Goal: Use online tool/utility: Utilize a website feature to perform a specific function

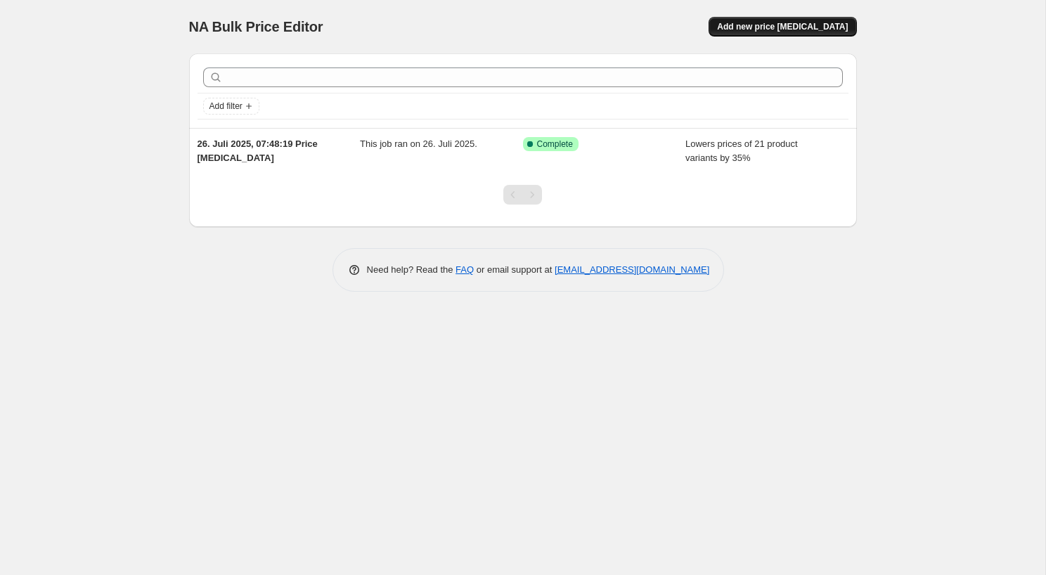
click at [772, 18] on button "Add new price [MEDICAL_DATA]" at bounding box center [782, 27] width 148 height 20
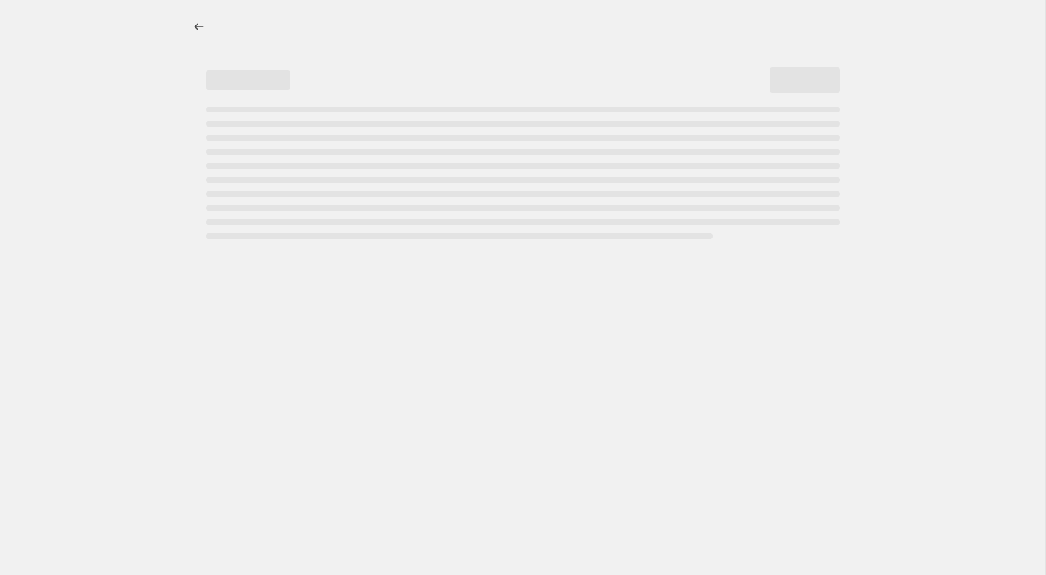
select select "percentage"
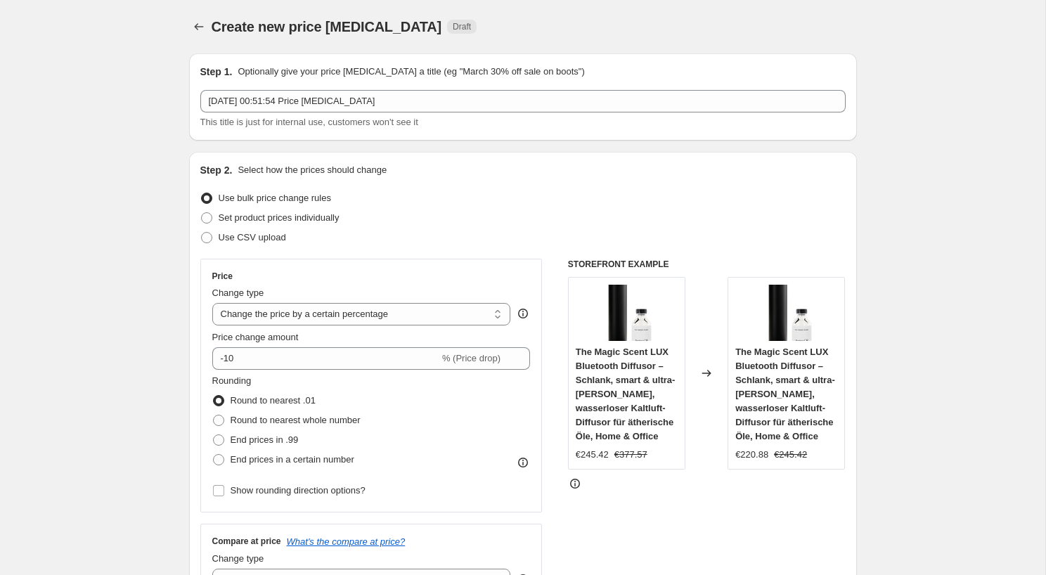
scroll to position [58, 0]
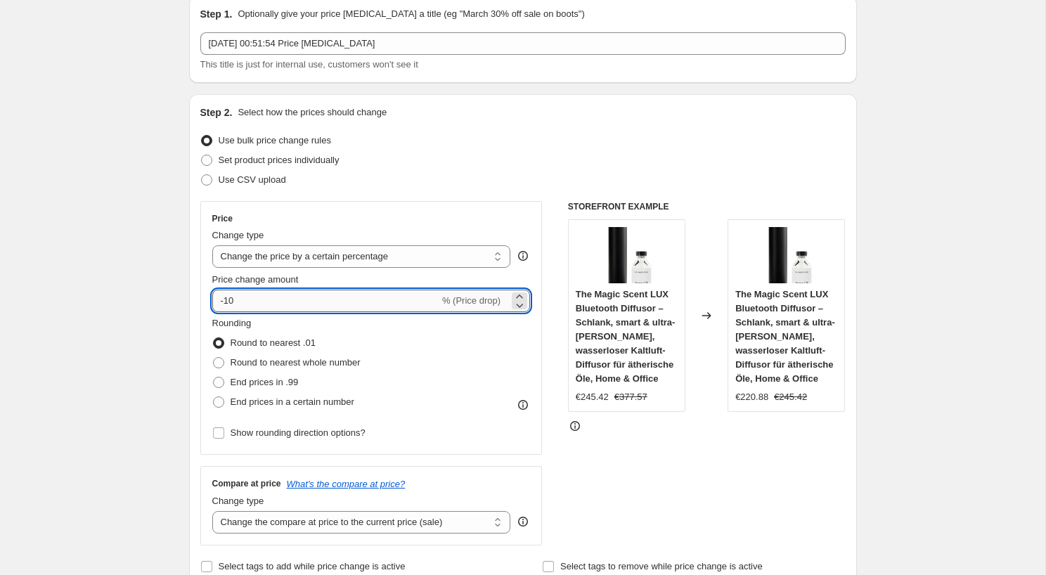
drag, startPoint x: 226, startPoint y: 303, endPoint x: 259, endPoint y: 303, distance: 33.0
click at [259, 303] on input "-10" at bounding box center [325, 301] width 227 height 22
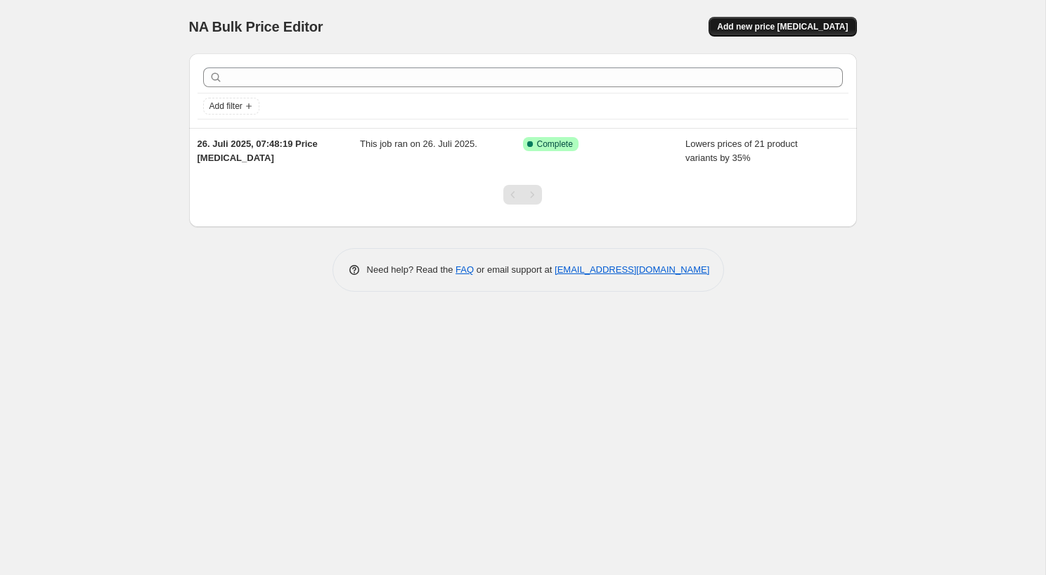
click at [800, 26] on span "Add new price [MEDICAL_DATA]" at bounding box center [782, 26] width 131 height 11
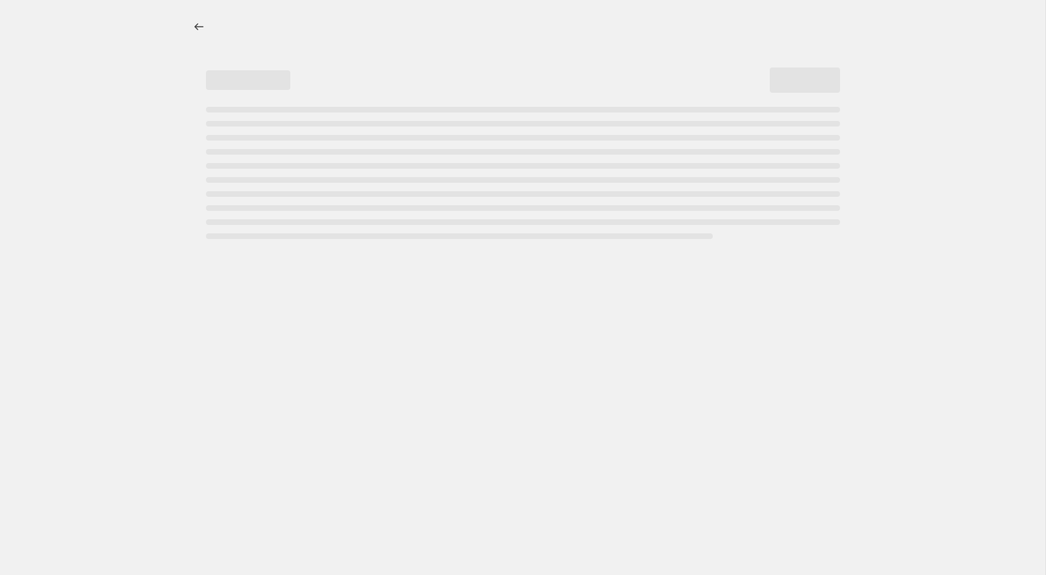
select select "percentage"
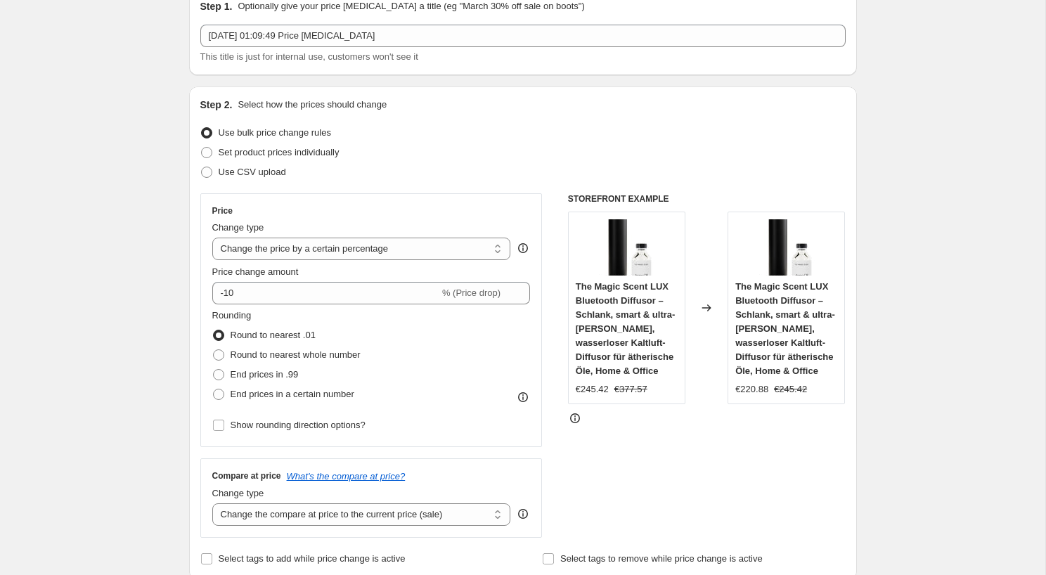
scroll to position [70, 0]
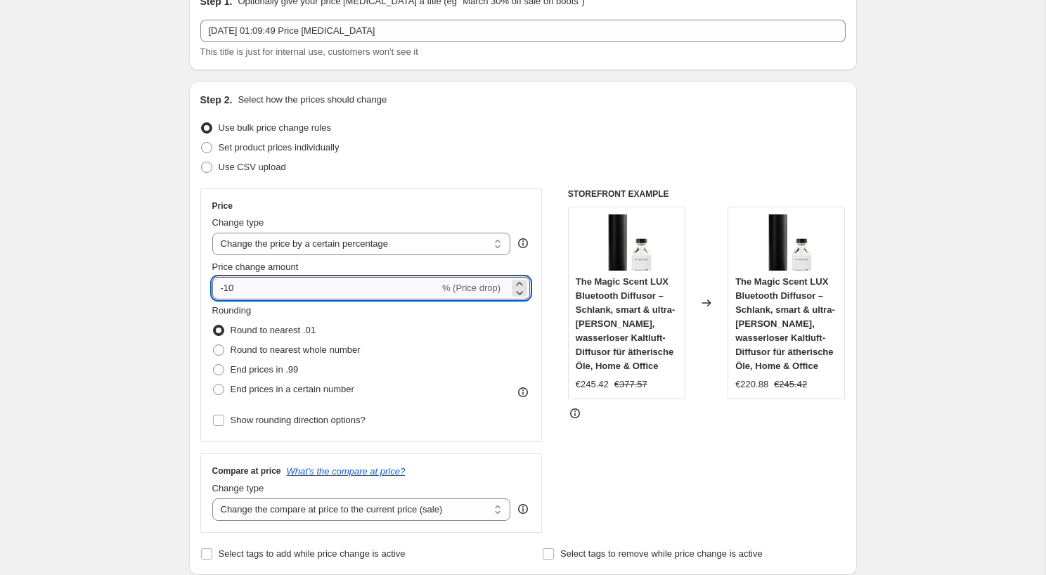
drag, startPoint x: 226, startPoint y: 290, endPoint x: 273, endPoint y: 290, distance: 47.8
click at [273, 290] on input "-10" at bounding box center [325, 288] width 227 height 22
type input "-36"
type input "-36.78"
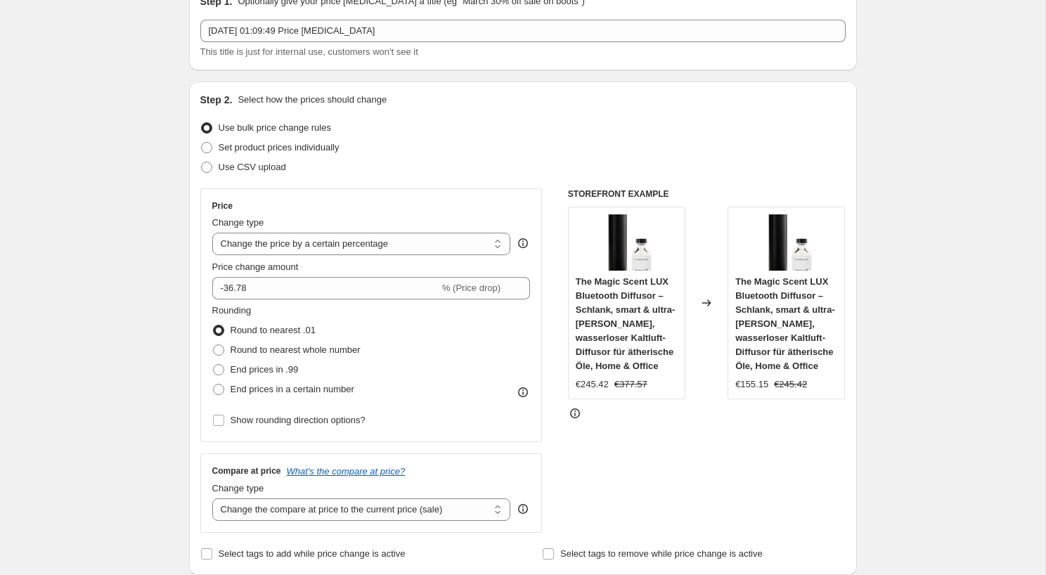
click at [260, 372] on span "End prices in .99" at bounding box center [265, 369] width 68 height 11
click at [214, 365] on input "End prices in .99" at bounding box center [213, 364] width 1 height 1
radio input "true"
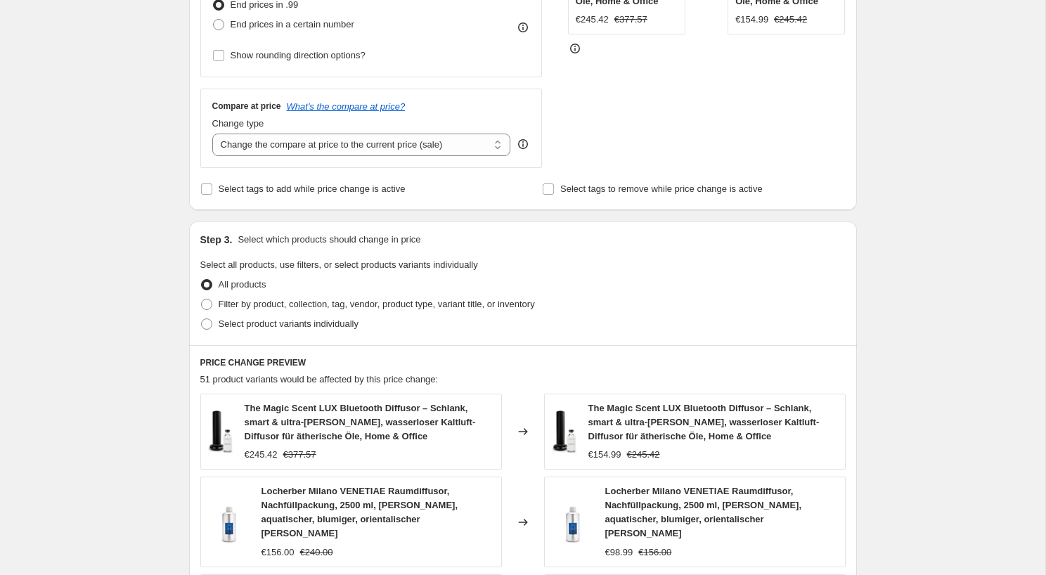
scroll to position [504, 0]
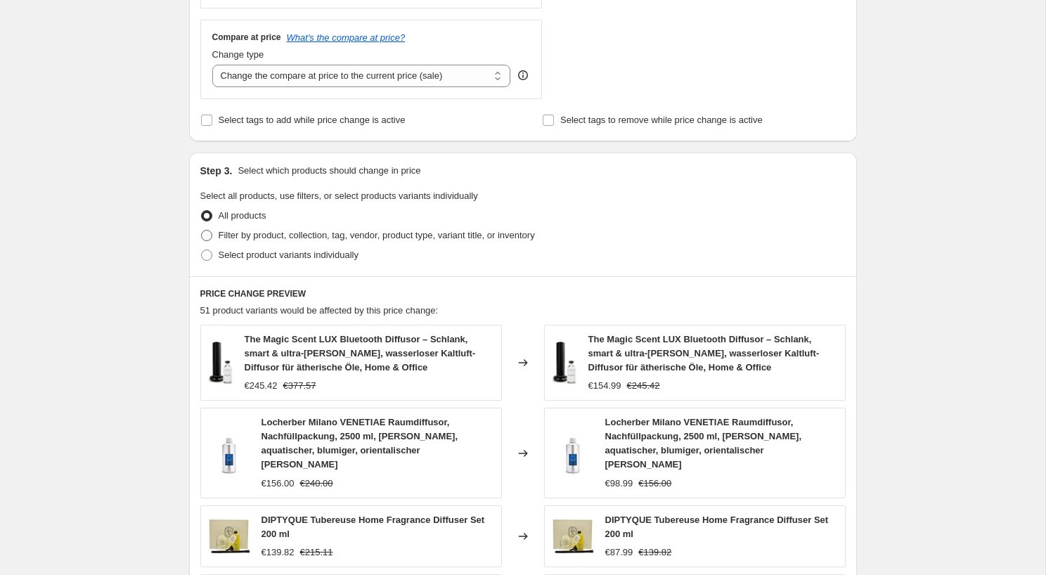
click at [315, 230] on span "Filter by product, collection, tag, vendor, product type, variant title, or inv…" at bounding box center [377, 235] width 316 height 11
click at [202, 230] on input "Filter by product, collection, tag, vendor, product type, variant title, or inv…" at bounding box center [201, 230] width 1 height 1
radio input "true"
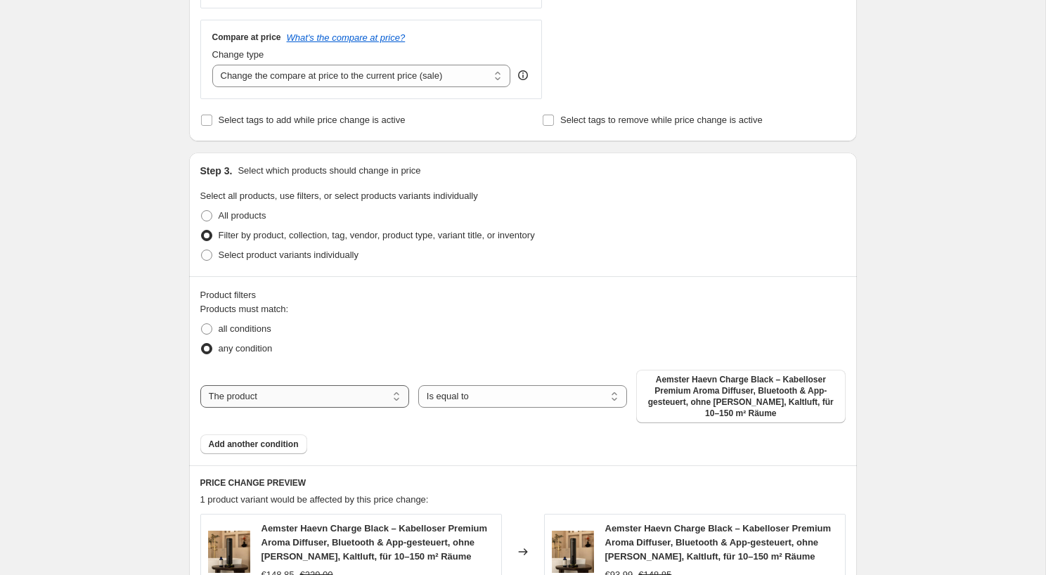
click at [321, 397] on select "The product The product's collection The product's tag The product's vendor The…" at bounding box center [304, 396] width 209 height 22
select select "collection"
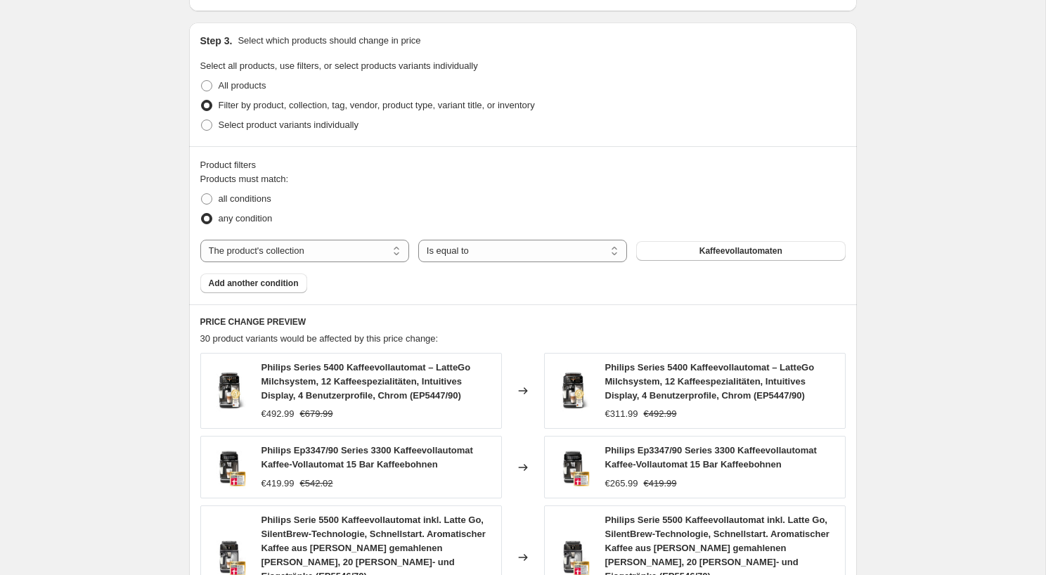
click at [916, 301] on div "Create new price change job. This page is ready Create new price change job Dra…" at bounding box center [522, 229] width 1045 height 1726
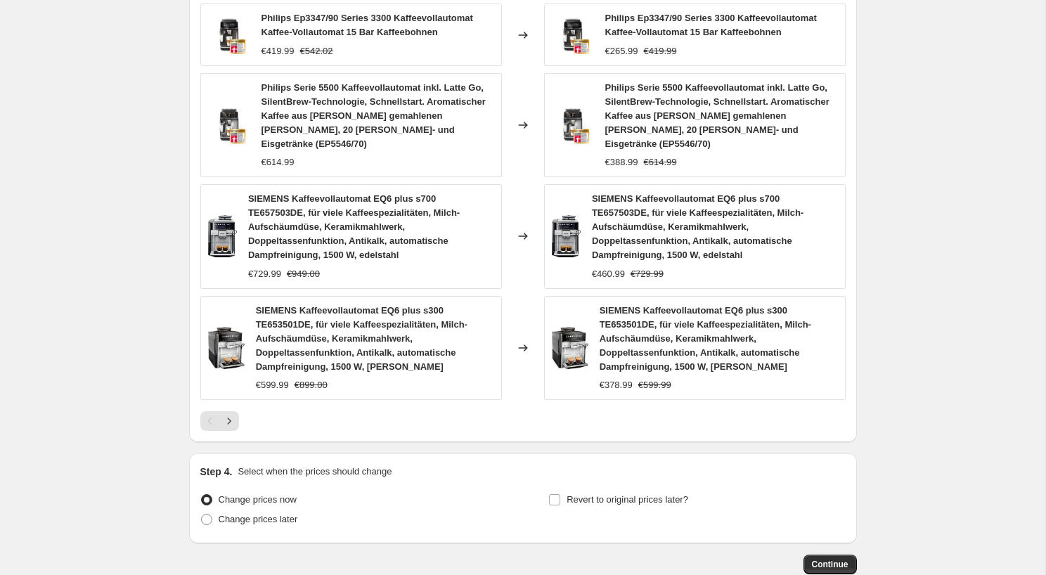
scroll to position [1137, 0]
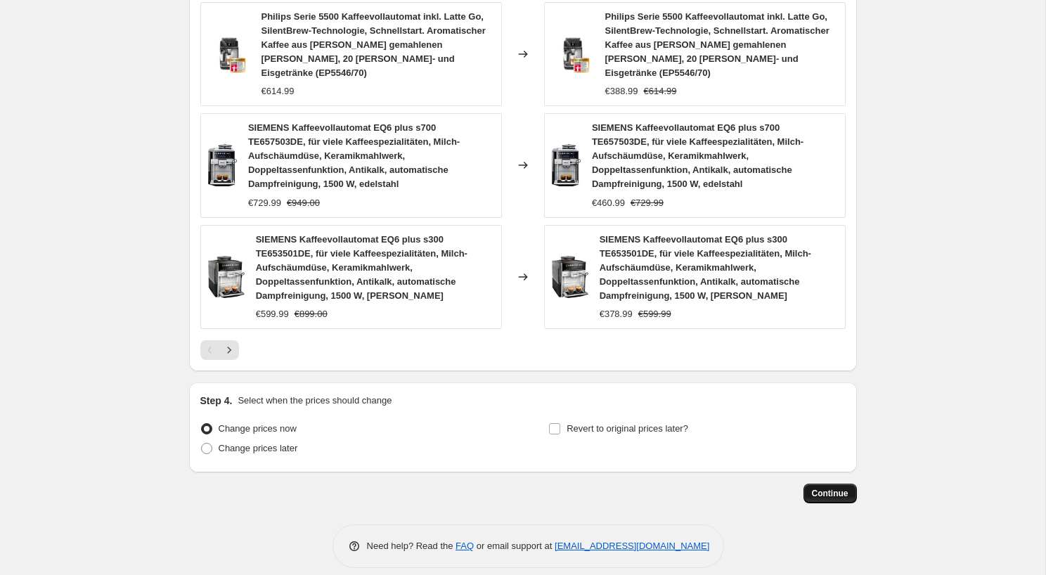
click at [828, 488] on span "Continue" at bounding box center [830, 493] width 37 height 11
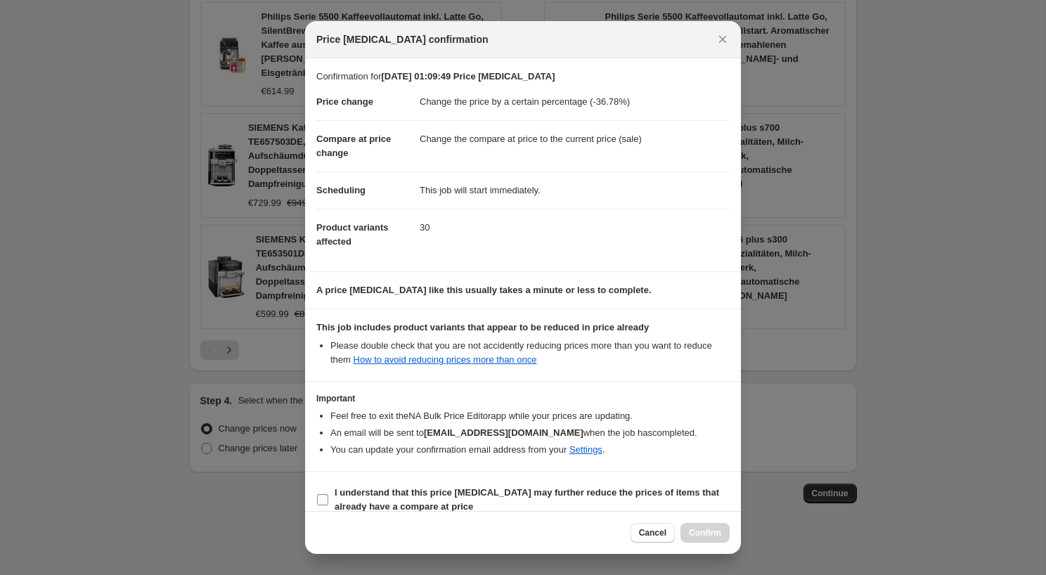
click at [394, 495] on b "I understand that this price change job may further reduce the prices of items …" at bounding box center [527, 499] width 384 height 25
click at [328, 495] on input "I understand that this price change job may further reduce the prices of items …" at bounding box center [322, 499] width 11 height 11
checkbox input "true"
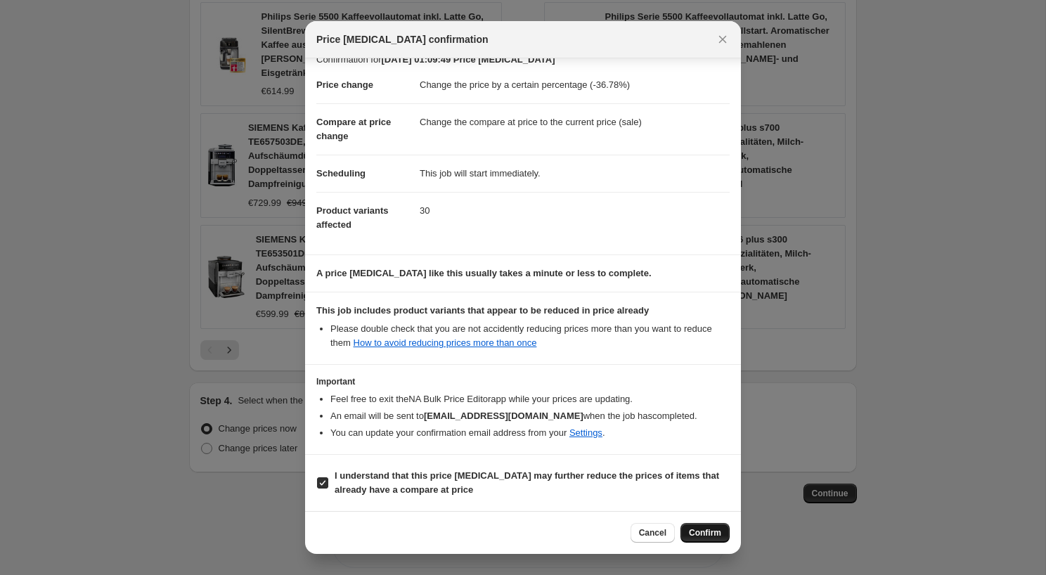
click at [702, 529] on span "Confirm" at bounding box center [705, 532] width 32 height 11
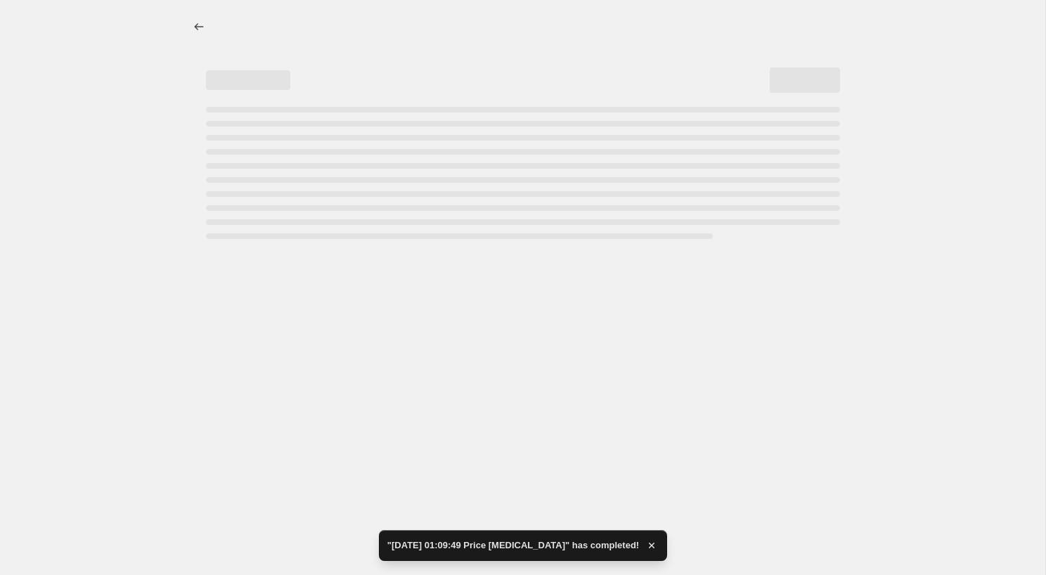
select select "percentage"
select select "collection"
